Goal: Task Accomplishment & Management: Manage account settings

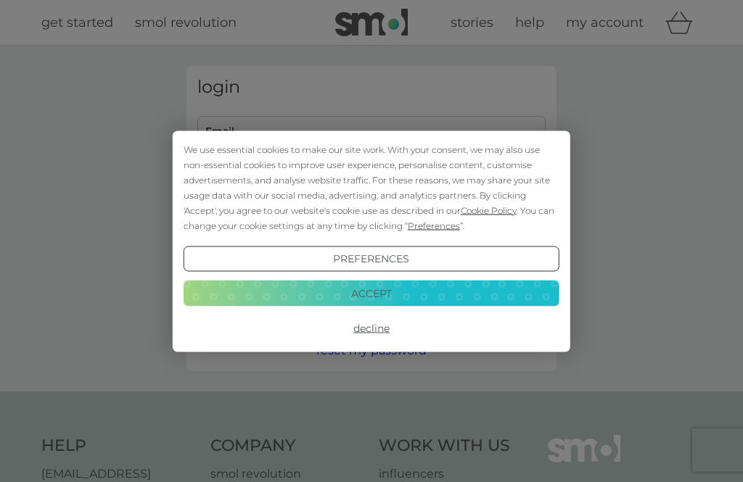
click at [350, 295] on button "Accept" at bounding box center [372, 294] width 376 height 26
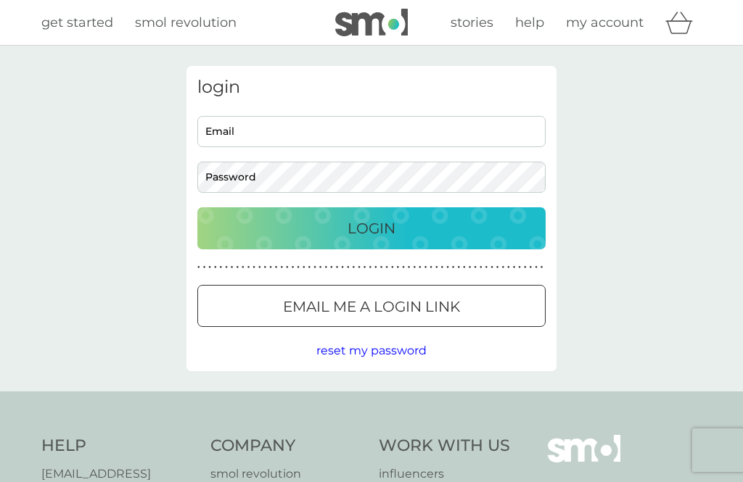
click at [235, 134] on input "Email" at bounding box center [371, 131] width 348 height 31
click at [81, 149] on div "login Email Password Login ● ● ● ● ● ● ● ● ● ● ● ● ● ● ● ● ● ● ● ● ● ● ● ● ● ● …" at bounding box center [371, 219] width 743 height 346
click at [213, 134] on input "Email" at bounding box center [371, 131] width 348 height 31
click at [258, 134] on input "[EMAIL_ADDRESS][DOMAIN_NAME]" at bounding box center [371, 131] width 348 height 31
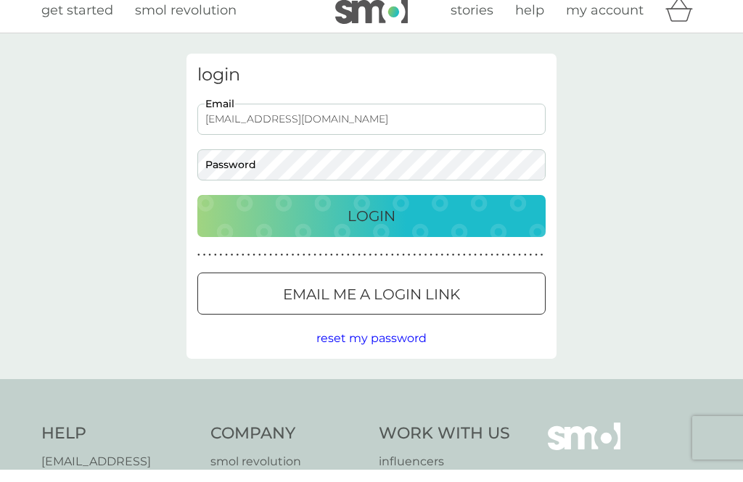
type input "[EMAIL_ADDRESS][DOMAIN_NAME]"
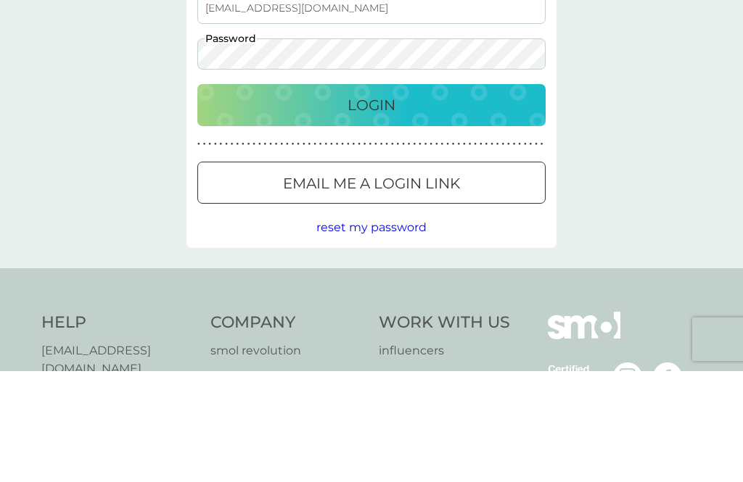
click at [279, 283] on div "Email me a login link" at bounding box center [371, 294] width 347 height 23
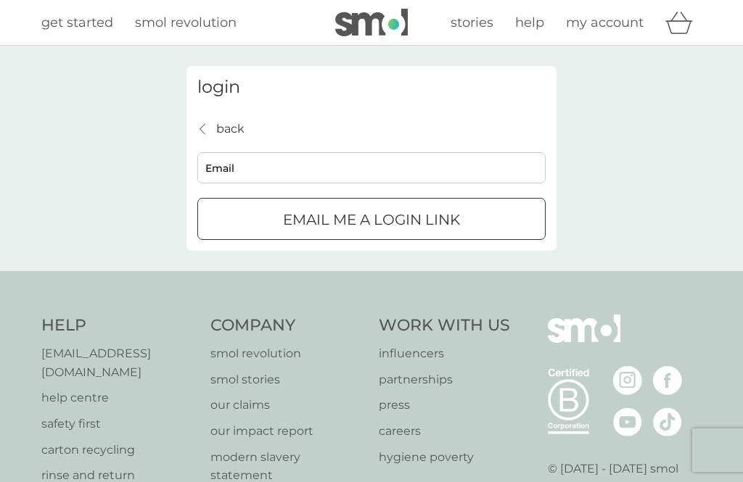
click at [220, 165] on input "Email" at bounding box center [371, 167] width 348 height 31
type input "[EMAIL_ADDRESS][DOMAIN_NAME]"
click at [239, 215] on div "Email me a login link" at bounding box center [371, 219] width 347 height 23
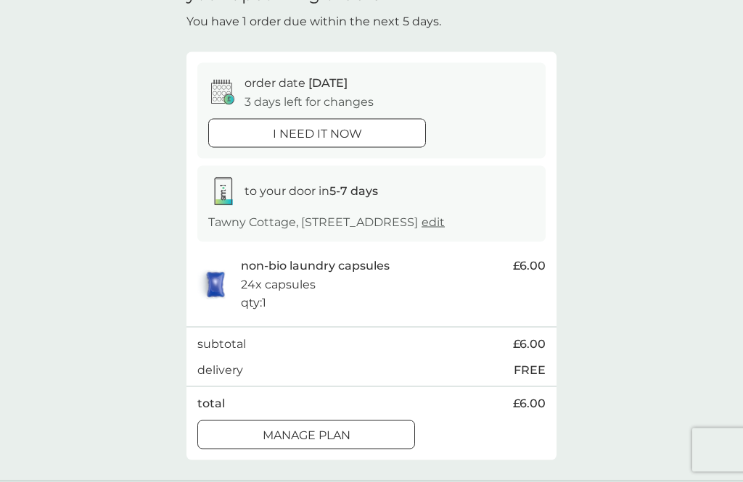
scroll to position [84, 0]
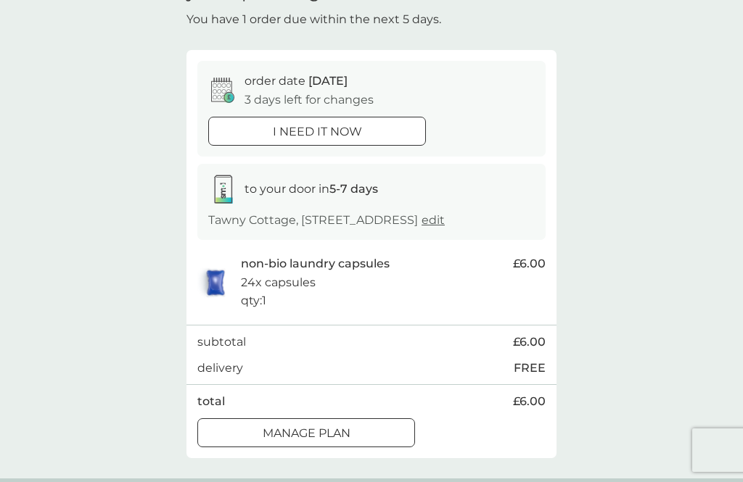
click at [277, 443] on p "Manage plan" at bounding box center [307, 433] width 88 height 19
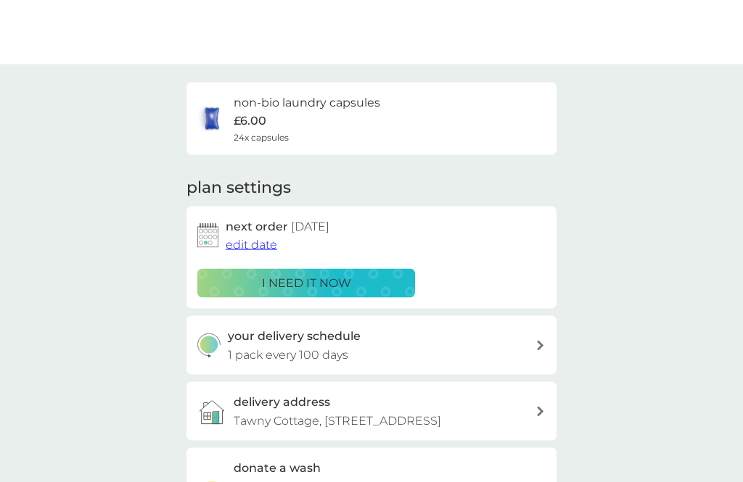
scroll to position [9, 0]
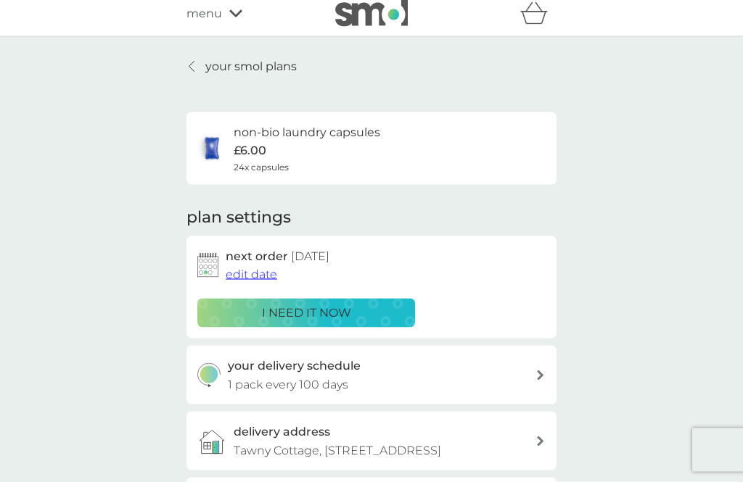
click at [251, 274] on span "edit date" at bounding box center [252, 275] width 52 height 14
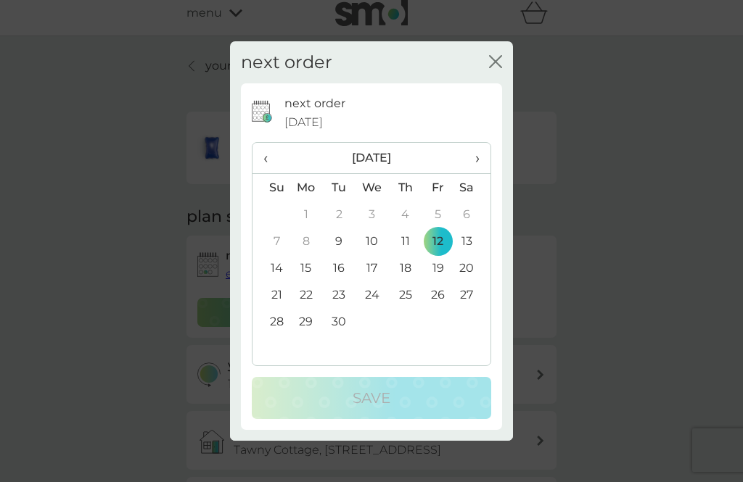
click at [472, 156] on span "›" at bounding box center [472, 158] width 15 height 30
click at [273, 243] on td "5" at bounding box center [270, 241] width 37 height 27
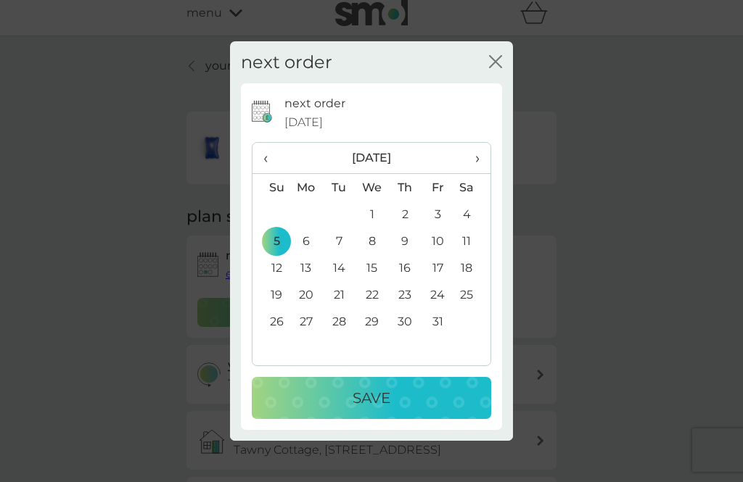
click at [303, 244] on td "6" at bounding box center [305, 241] width 33 height 27
click at [363, 404] on p "Save" at bounding box center [372, 398] width 38 height 23
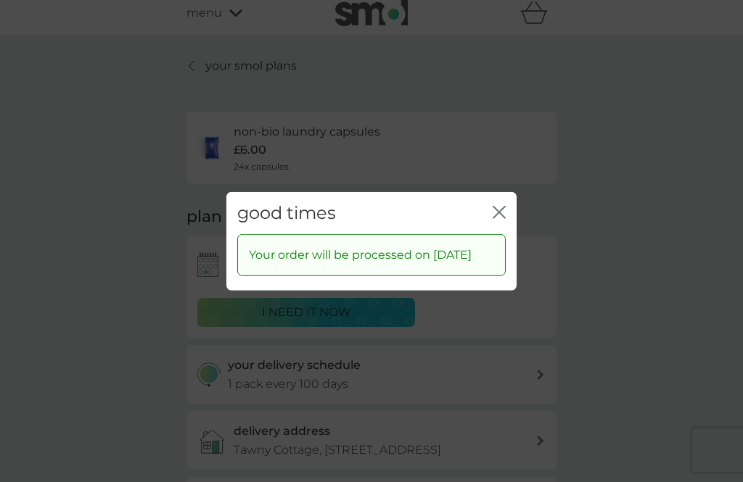
click at [502, 205] on icon "close" at bounding box center [499, 211] width 13 height 13
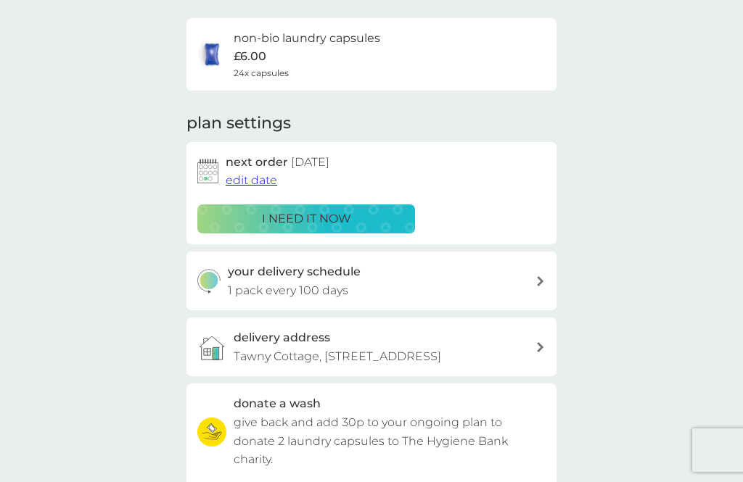
scroll to position [146, 0]
